Goal: Check status: Check status

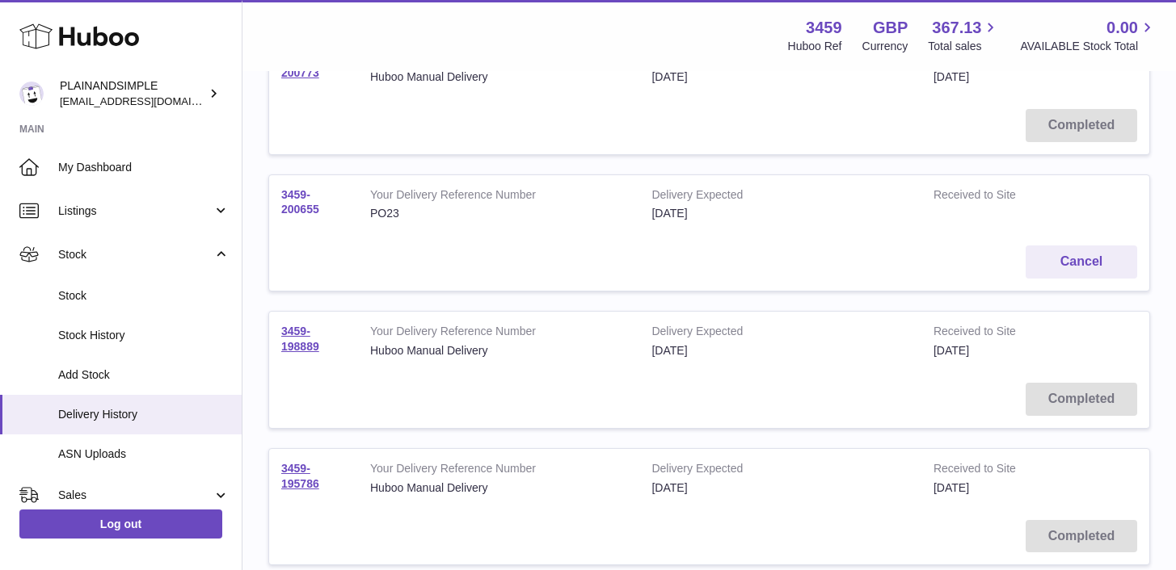
click at [284, 200] on link "3459-200655" at bounding box center [300, 202] width 38 height 28
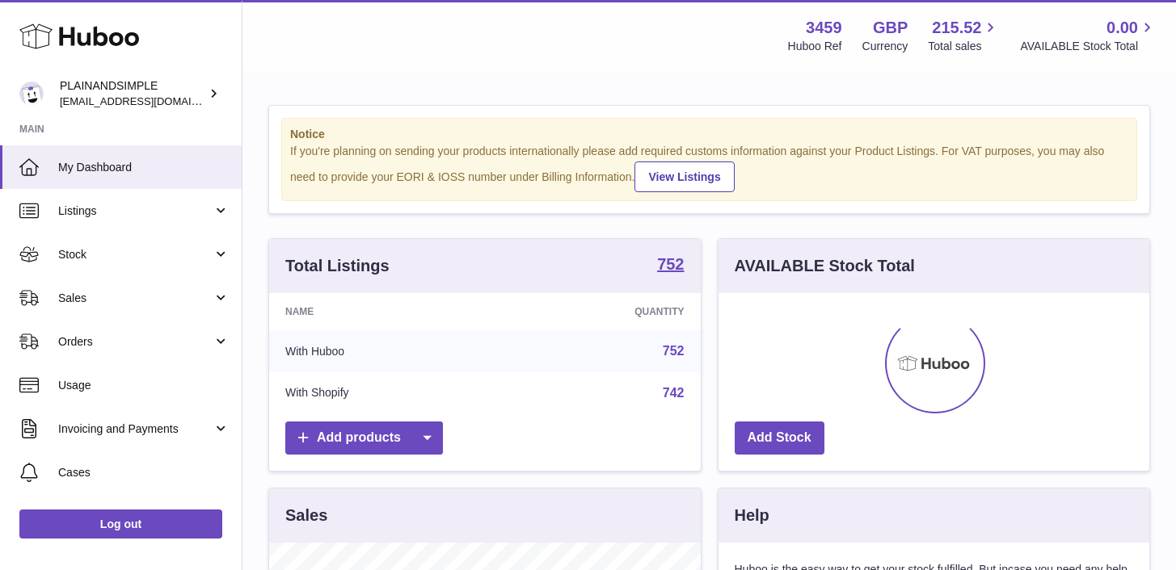
scroll to position [252, 431]
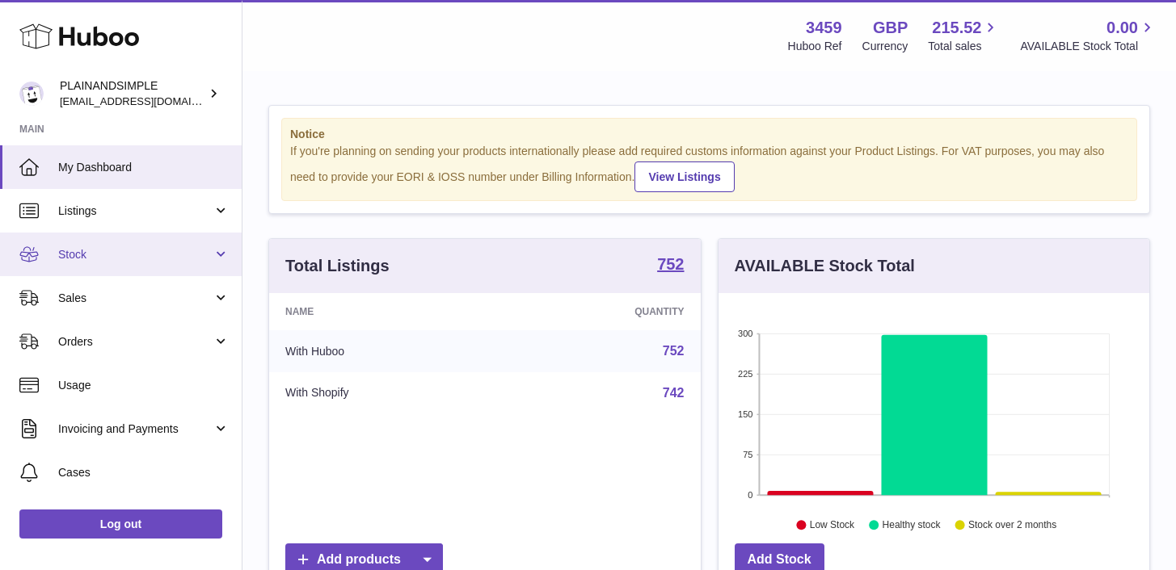
click at [221, 252] on link "Stock" at bounding box center [121, 255] width 242 height 44
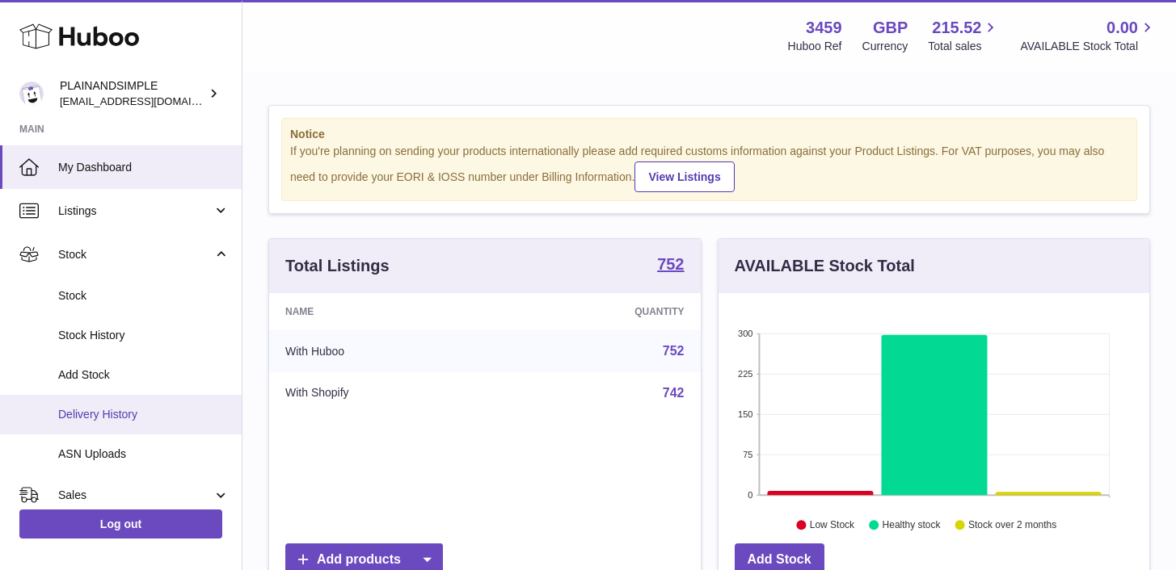
click at [165, 412] on span "Delivery History" at bounding box center [143, 414] width 171 height 15
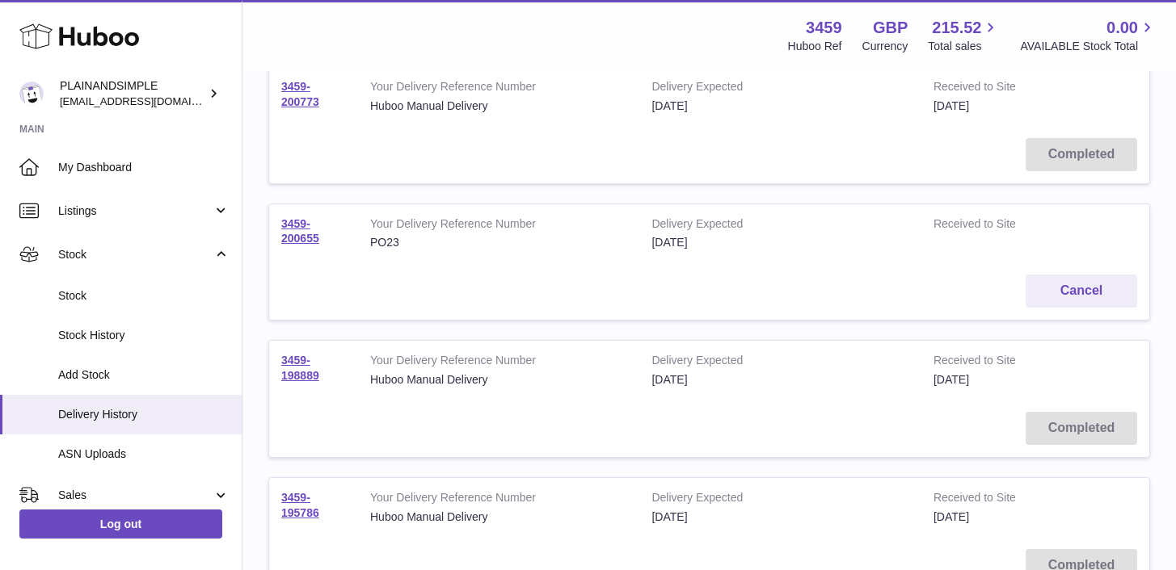
scroll to position [365, 0]
click at [291, 220] on link "3459-200655" at bounding box center [300, 231] width 38 height 28
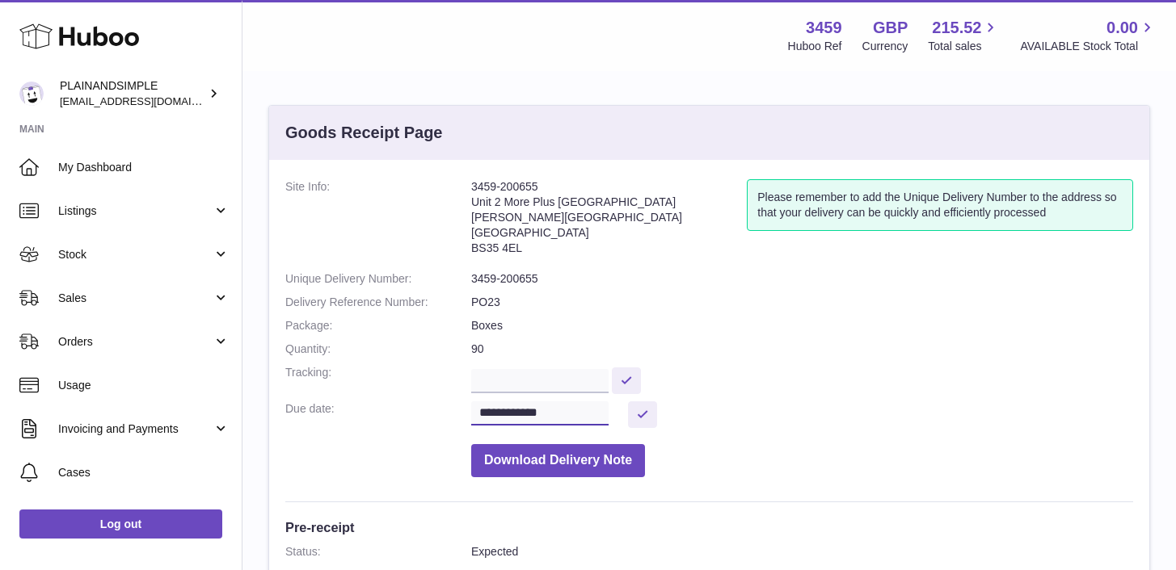
click at [546, 416] on input "**********" at bounding box center [539, 414] width 137 height 24
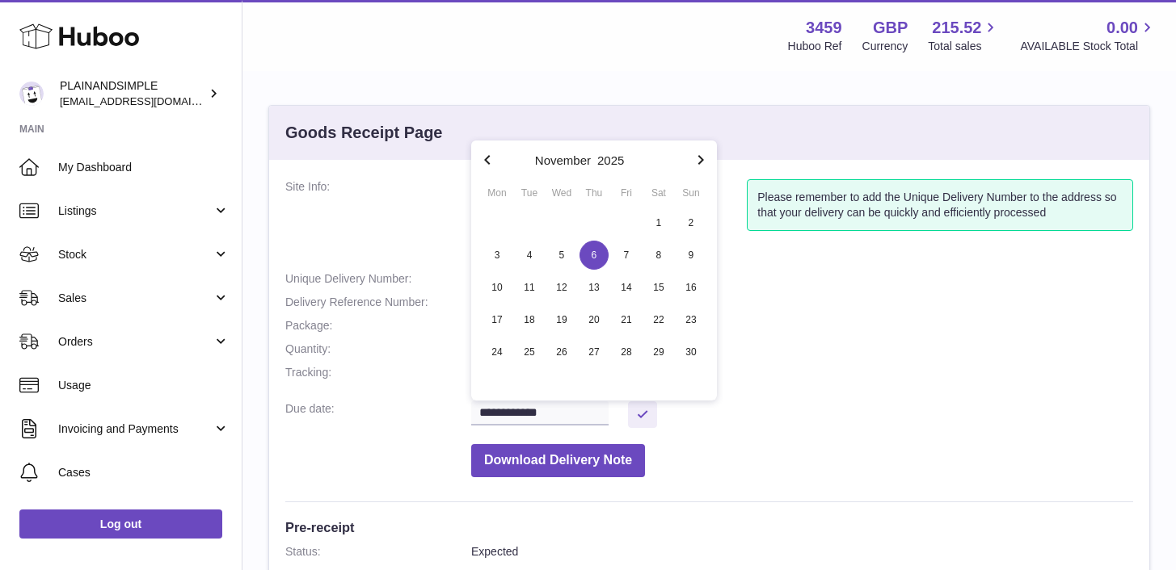
click at [483, 157] on icon "button" at bounding box center [487, 159] width 19 height 19
click at [529, 351] on span "28" at bounding box center [529, 352] width 29 height 29
type input "**********"
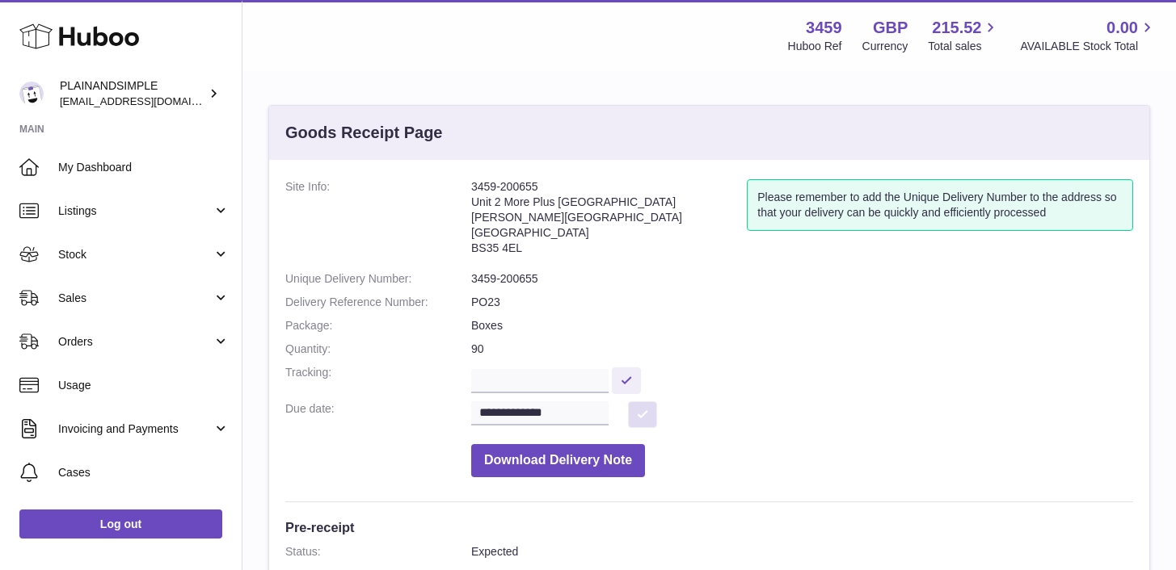
click at [648, 414] on button at bounding box center [642, 415] width 29 height 27
click at [849, 365] on dd at bounding box center [802, 379] width 662 height 28
click at [844, 326] on dd "Boxes" at bounding box center [802, 325] width 662 height 15
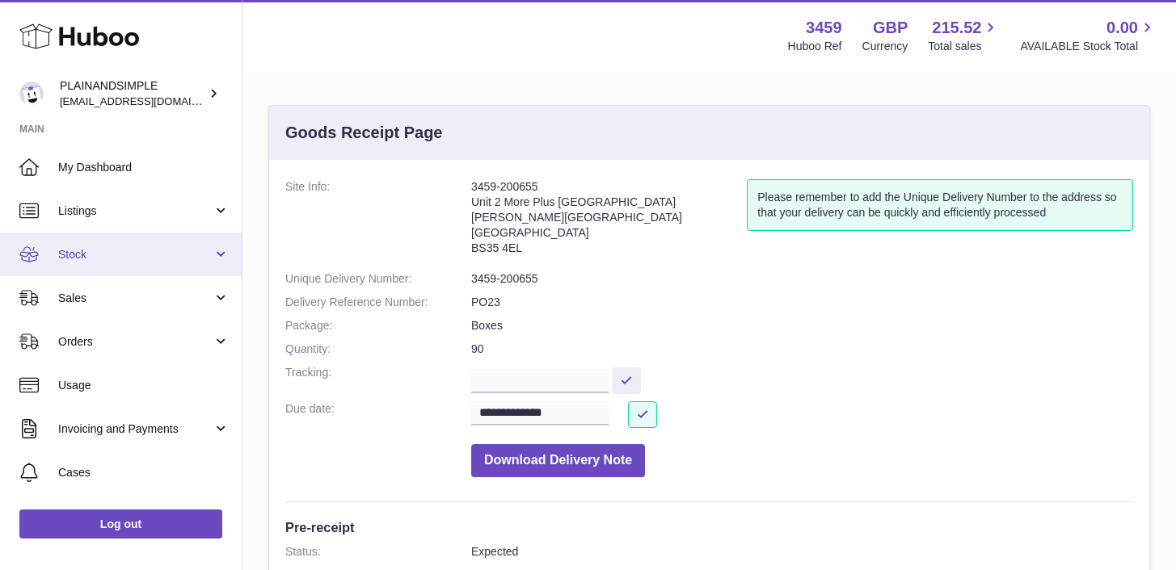
click at [187, 247] on span "Stock" at bounding box center [135, 254] width 154 height 15
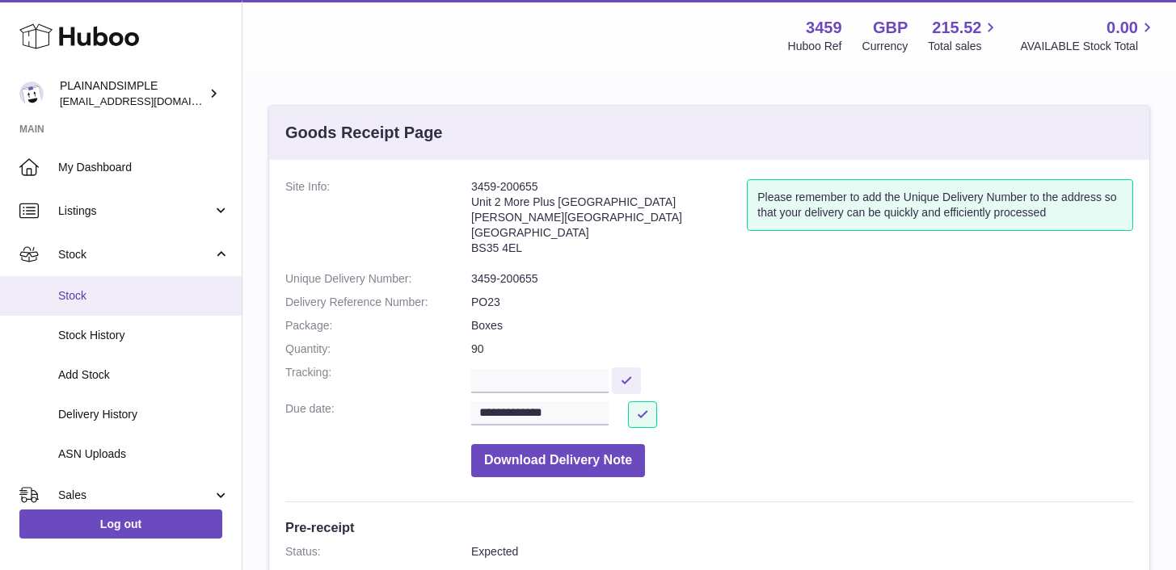
click at [120, 294] on span "Stock" at bounding box center [143, 295] width 171 height 15
